Goal: Book appointment/travel/reservation

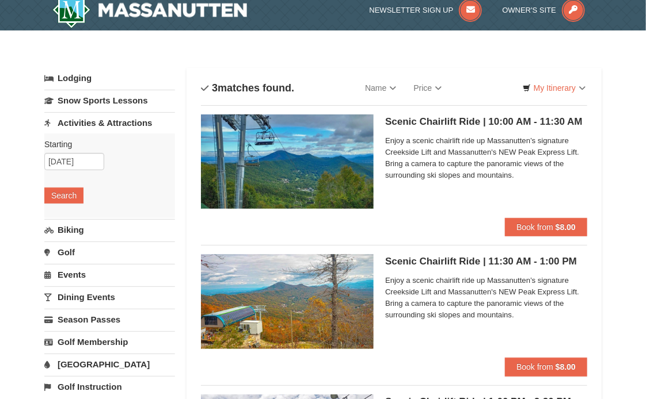
scroll to position [9, 0]
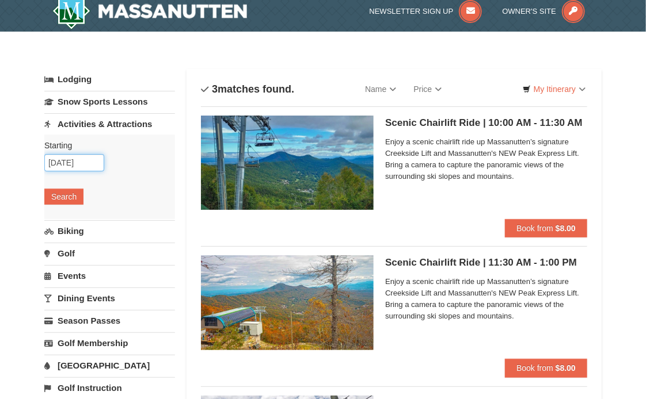
click at [78, 170] on input "10/26/2025" at bounding box center [74, 162] width 60 height 17
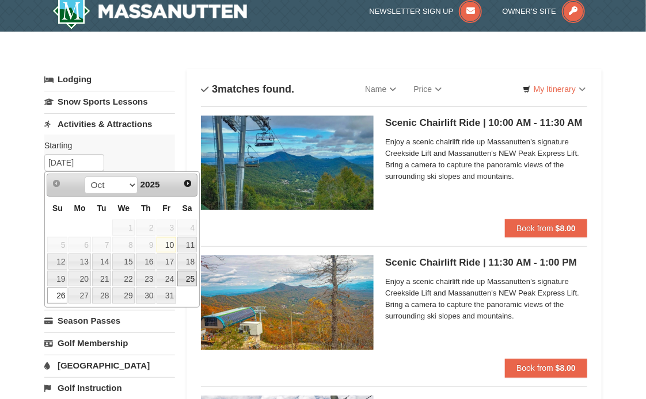
click at [188, 276] on link "25" at bounding box center [187, 279] width 20 height 16
type input "[DATE]"
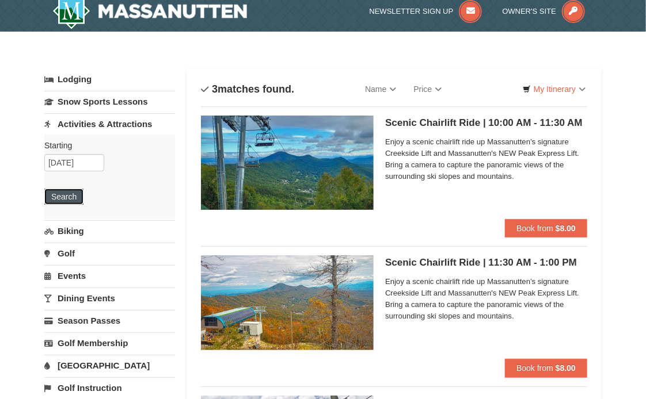
click at [71, 201] on button "Search" at bounding box center [63, 197] width 39 height 16
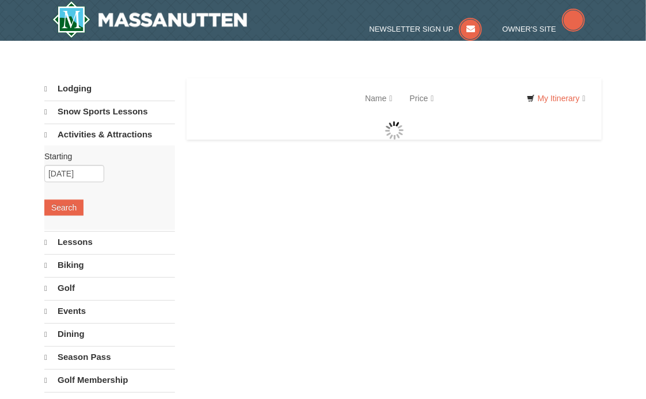
select select "10"
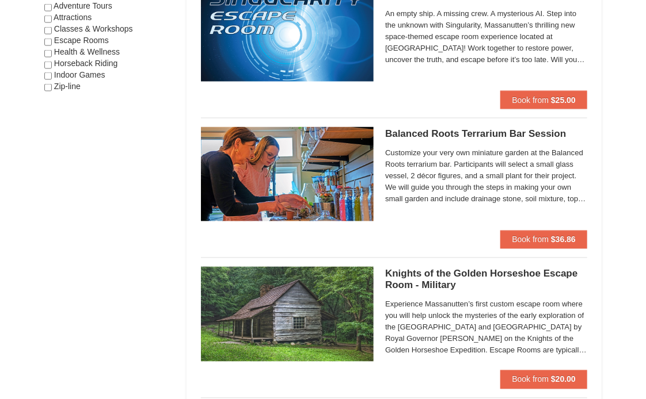
scroll to position [1291, 0]
